Goal: Information Seeking & Learning: Learn about a topic

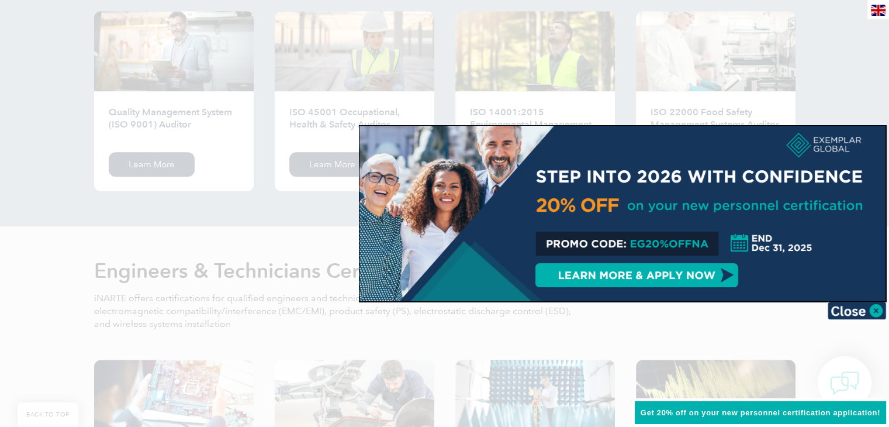
scroll to position [1258, 0]
click at [673, 311] on div at bounding box center [444, 213] width 889 height 427
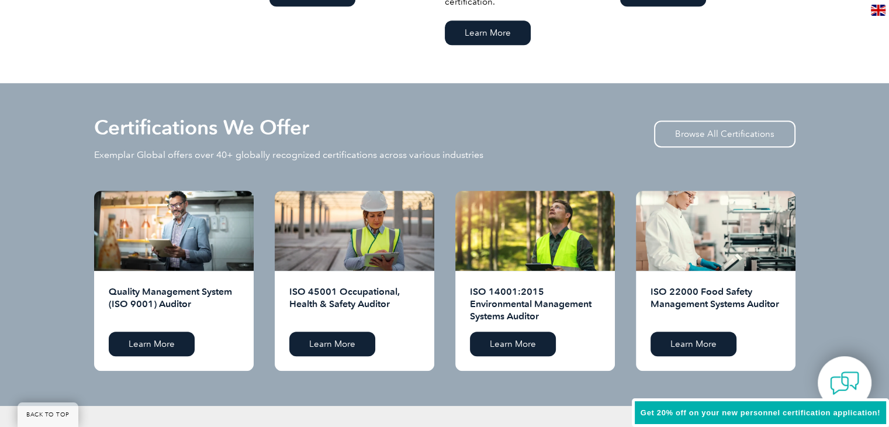
scroll to position [1022, 0]
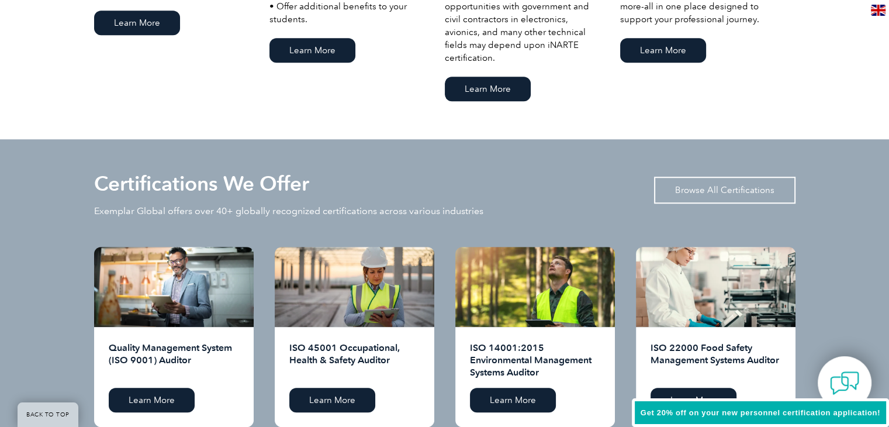
click at [713, 185] on link "Browse All Certifications" at bounding box center [724, 189] width 141 height 27
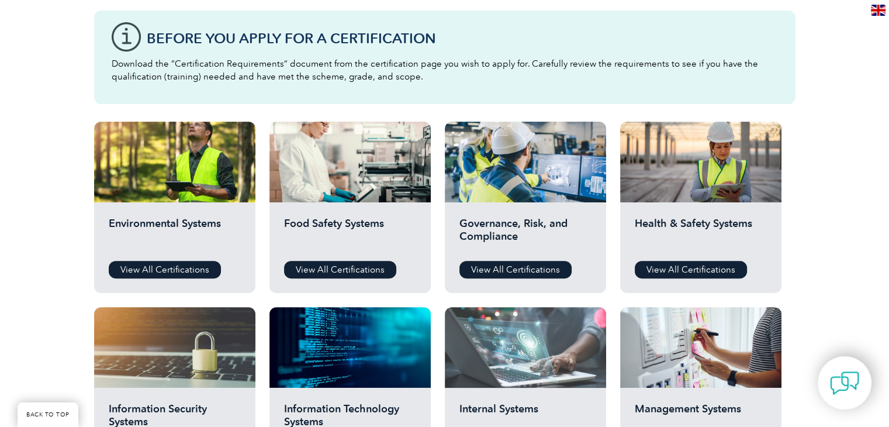
scroll to position [320, 0]
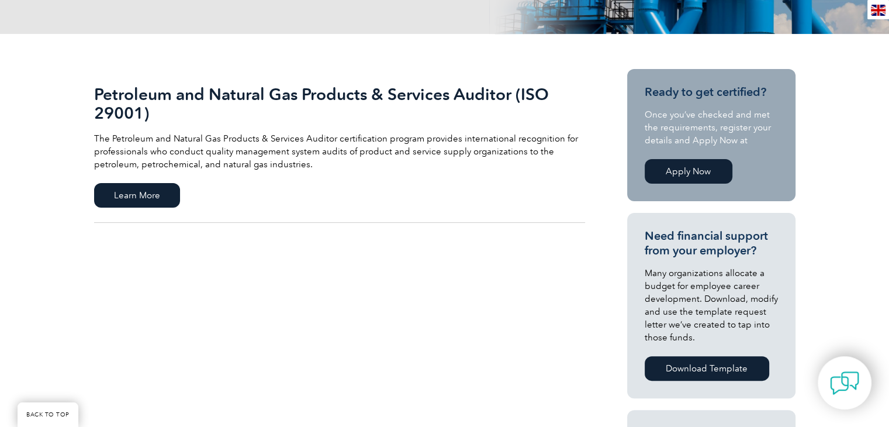
scroll to position [228, 0]
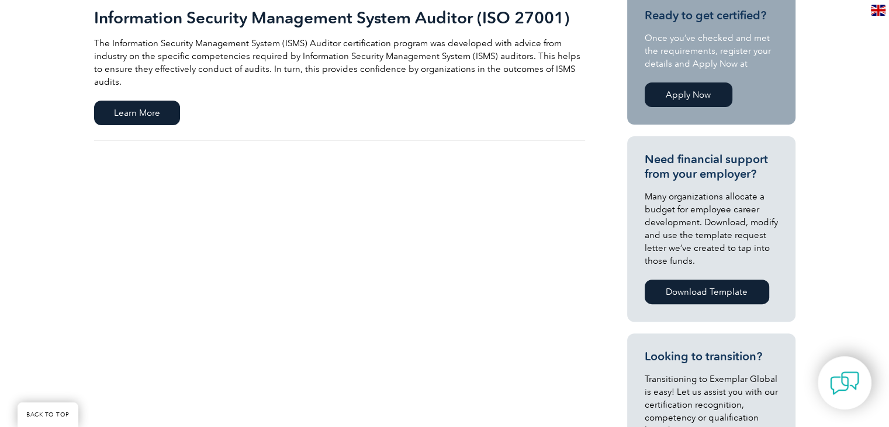
scroll to position [306, 0]
click at [106, 100] on span "Learn More" at bounding box center [137, 112] width 86 height 25
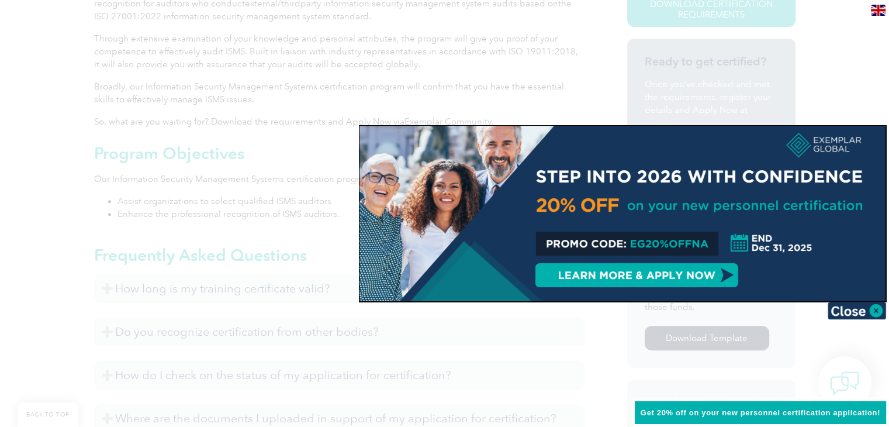
scroll to position [364, 0]
click at [863, 317] on img at bounding box center [857, 311] width 58 height 18
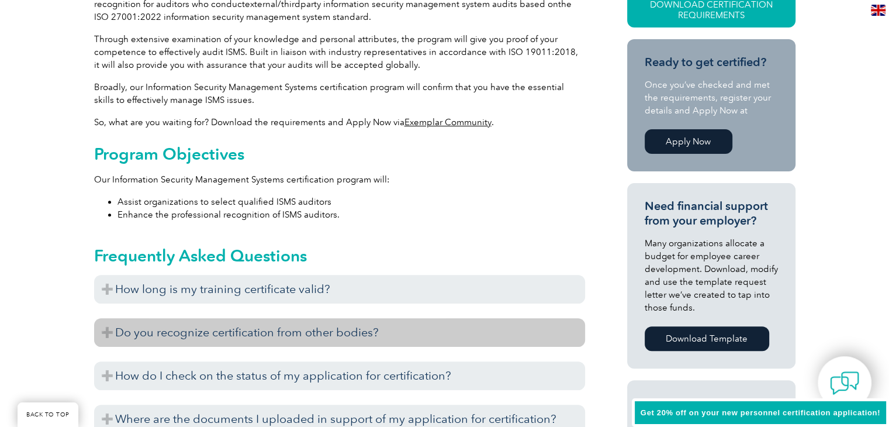
scroll to position [450, 0]
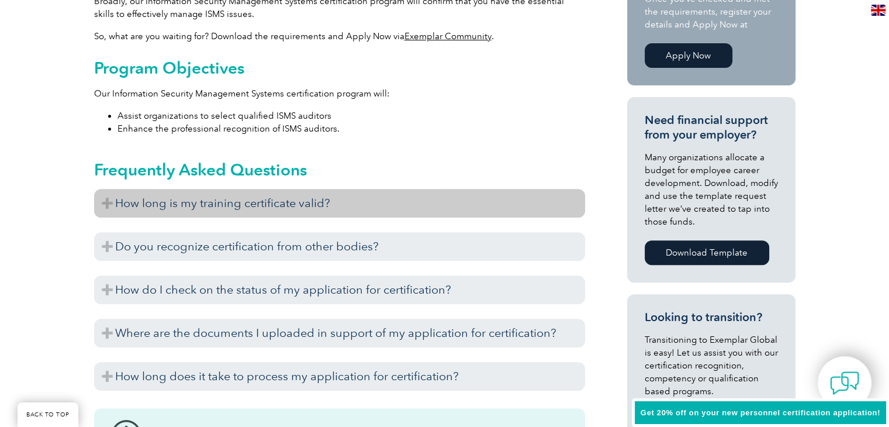
click at [404, 208] on h3 "How long is my training certificate valid?" at bounding box center [339, 203] width 491 height 29
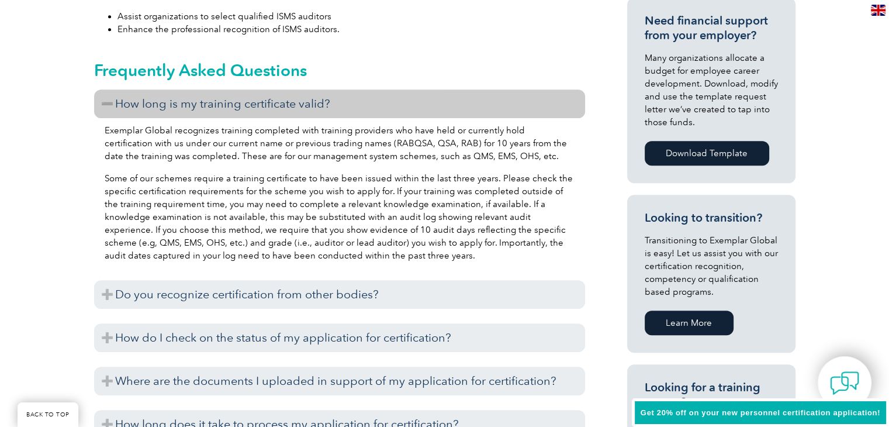
scroll to position [549, 0]
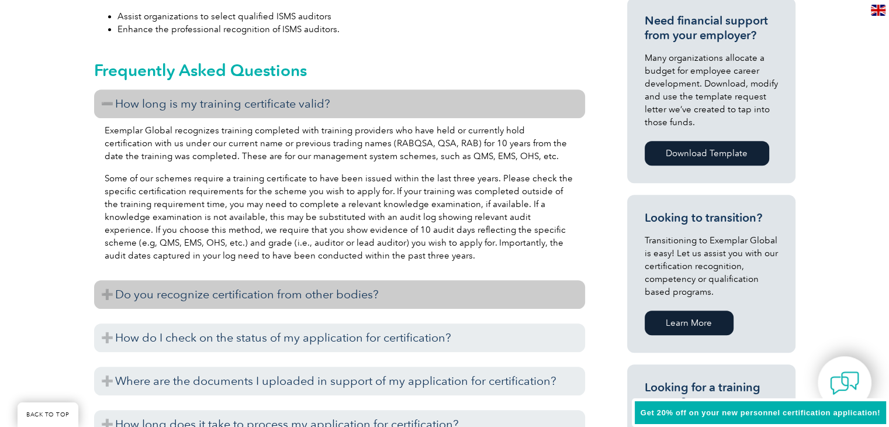
click at [392, 296] on h3 "Do you recognize certification from other bodies?" at bounding box center [339, 294] width 491 height 29
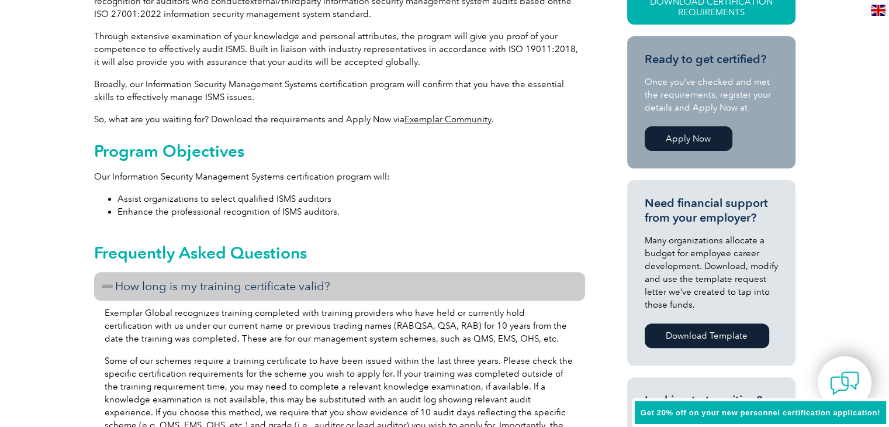
scroll to position [0, 0]
